Goal: Use online tool/utility: Use online tool/utility

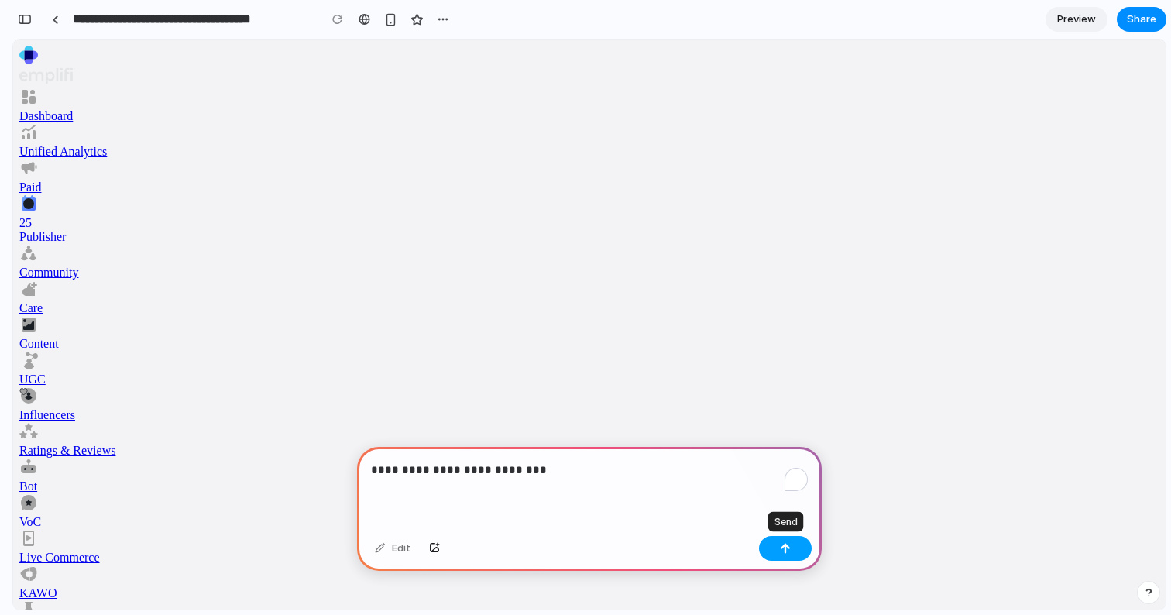
click at [793, 549] on button "button" at bounding box center [785, 548] width 53 height 25
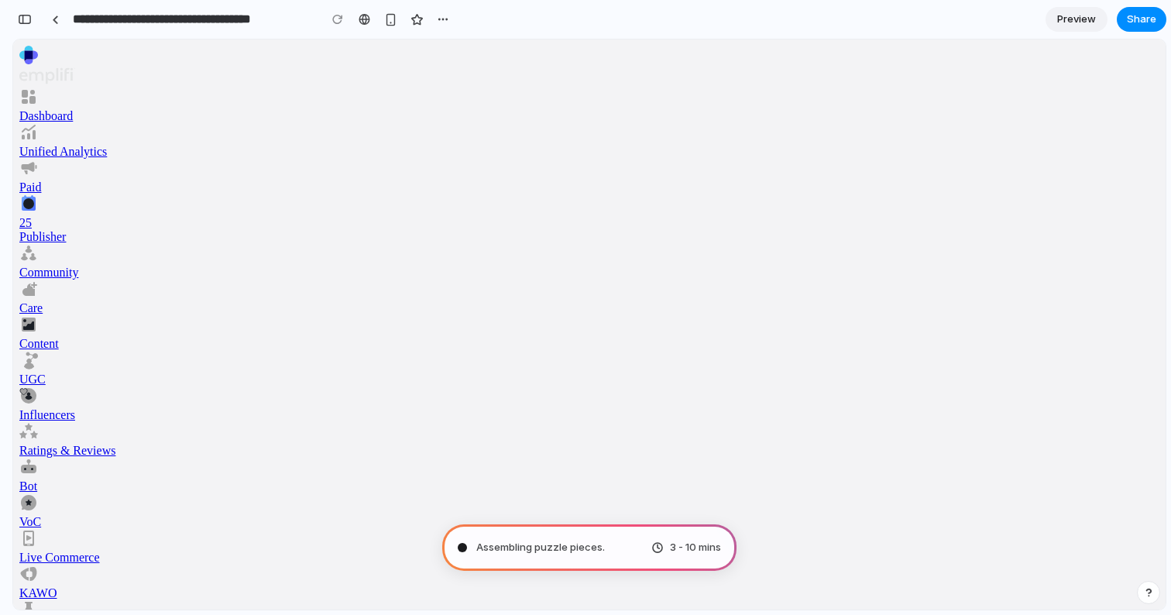
click at [36, 139] on use at bounding box center [29, 132] width 14 height 15
type input "**********"
